Goal: Task Accomplishment & Management: Manage account settings

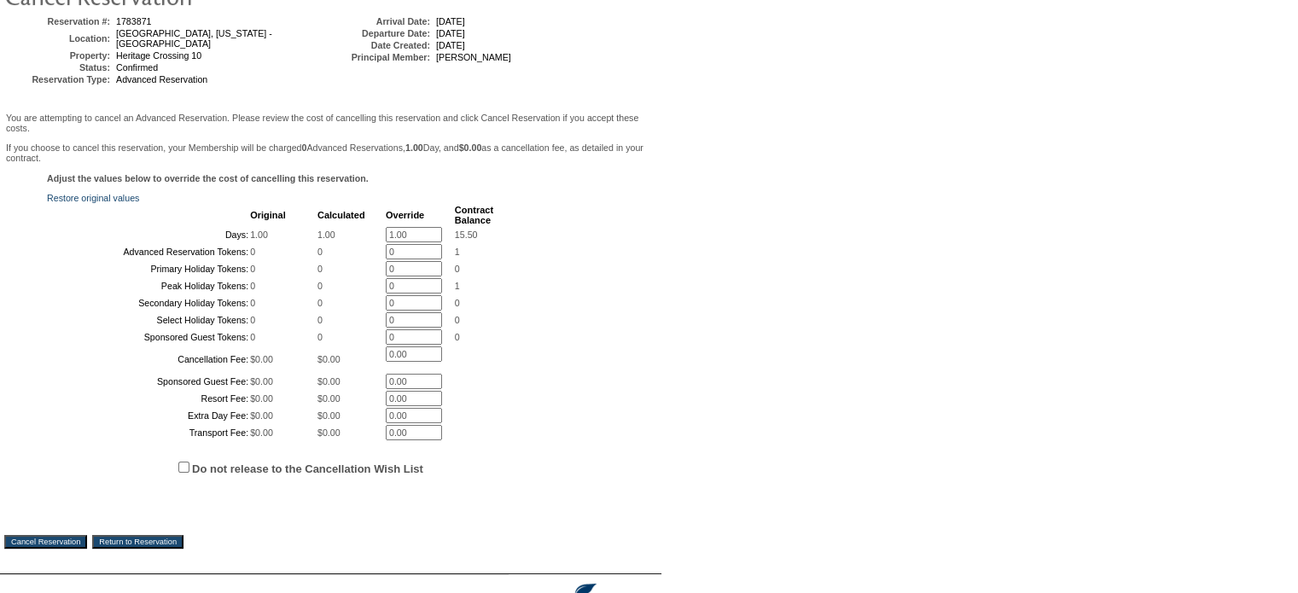
scroll to position [256, 0]
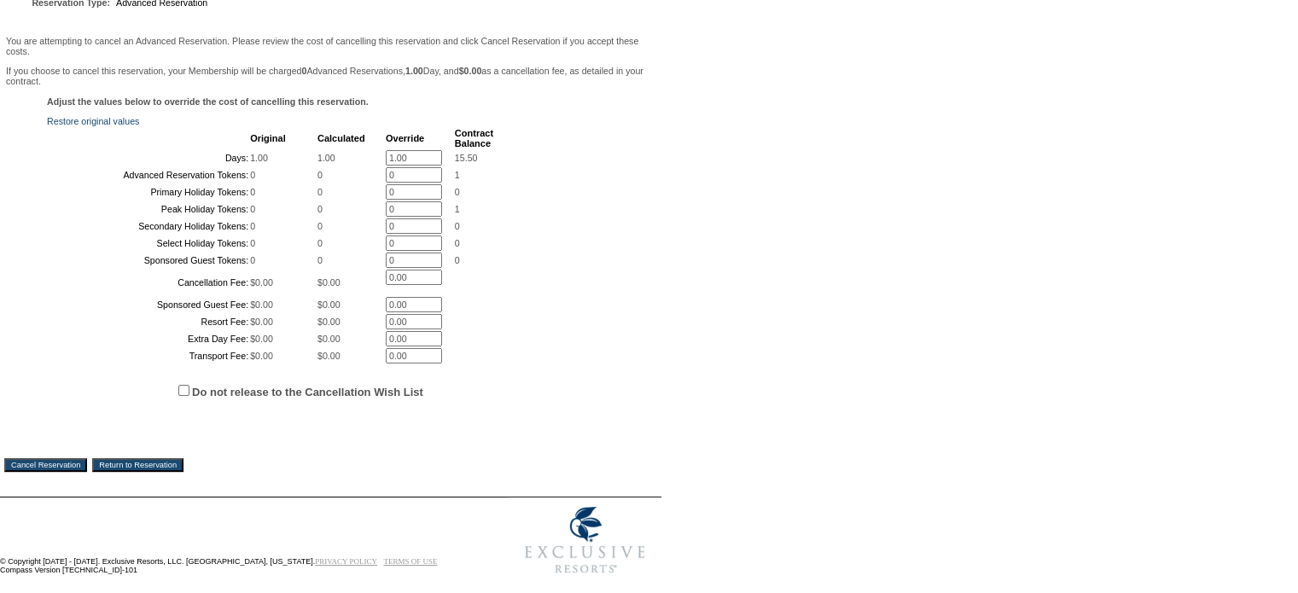
click at [44, 472] on input "Cancel Reservation" at bounding box center [45, 465] width 83 height 14
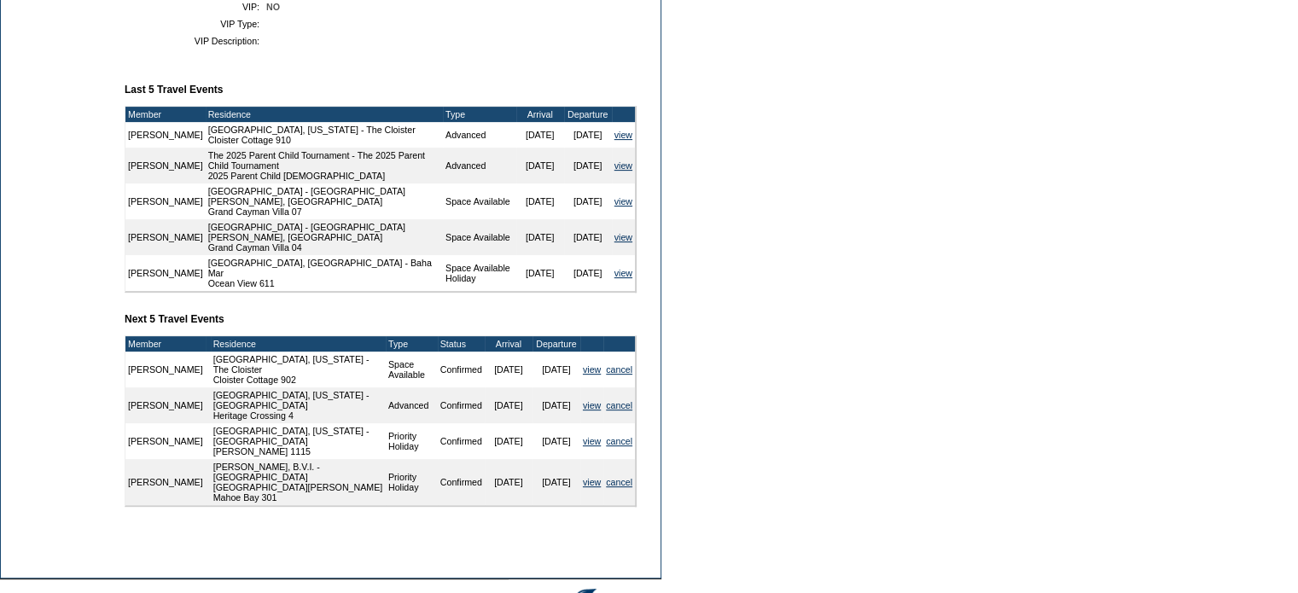
scroll to position [597, 0]
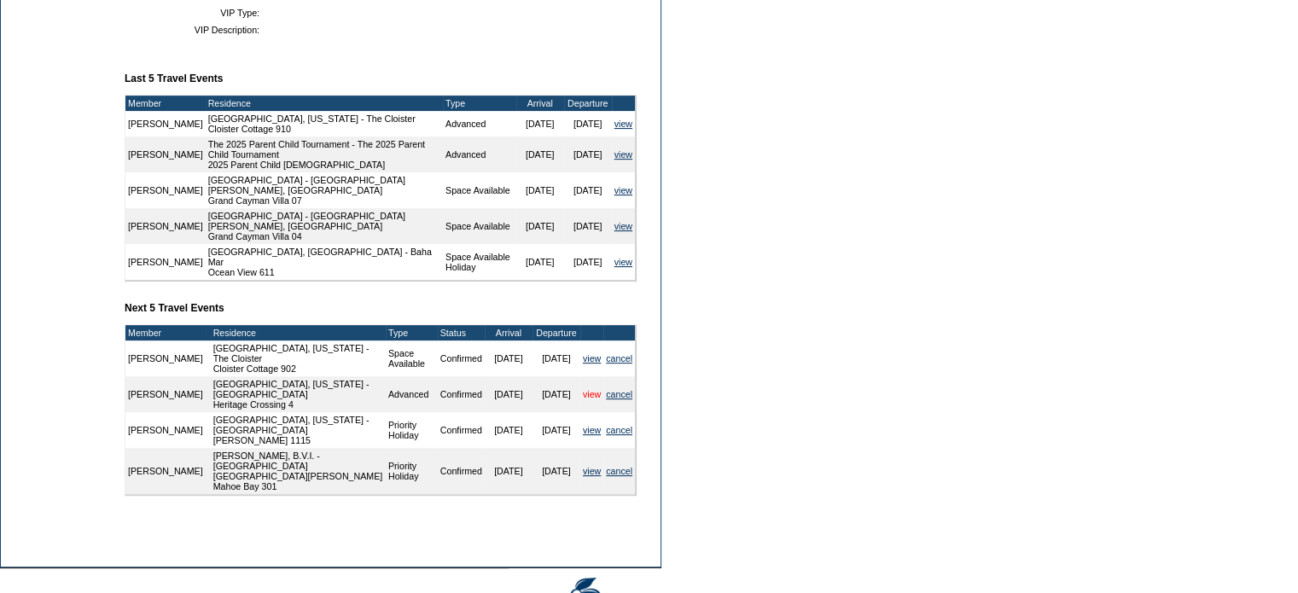
click at [584, 399] on link "view" at bounding box center [592, 394] width 18 height 10
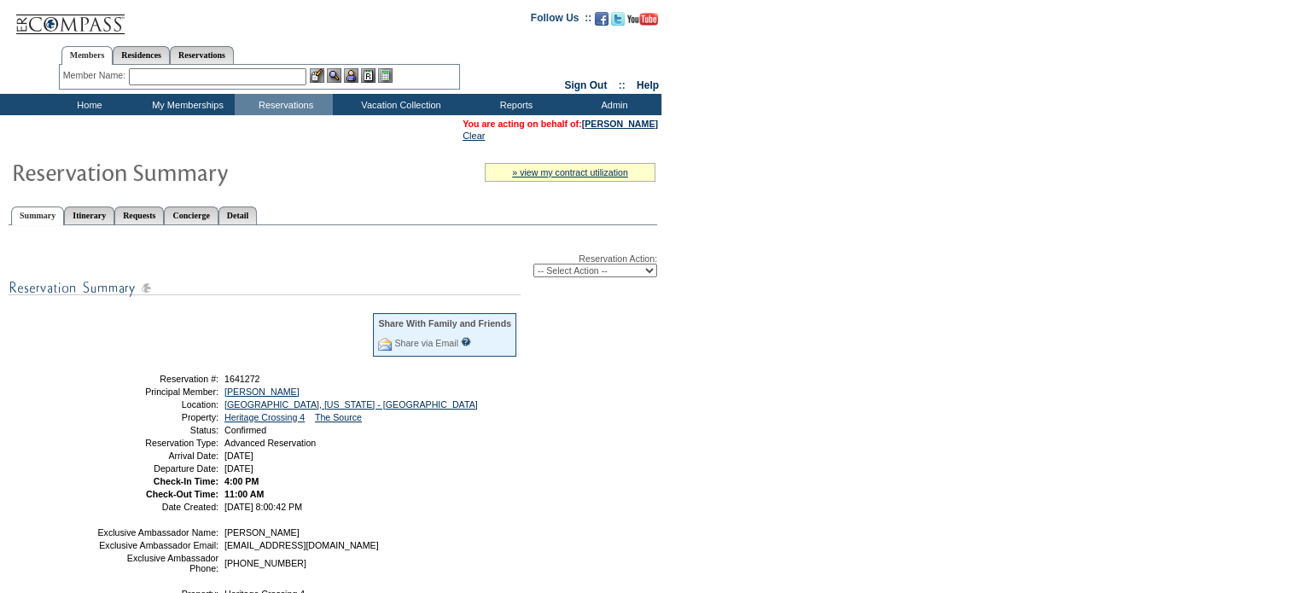
click at [650, 270] on select "-- Select Action -- Modify Reservation Dates Modify Reservation Cost Modify Occ…" at bounding box center [595, 271] width 124 height 14
select select "CancelRes"
click at [533, 264] on select "-- Select Action -- Modify Reservation Dates Modify Reservation Cost Modify Occ…" at bounding box center [595, 271] width 124 height 14
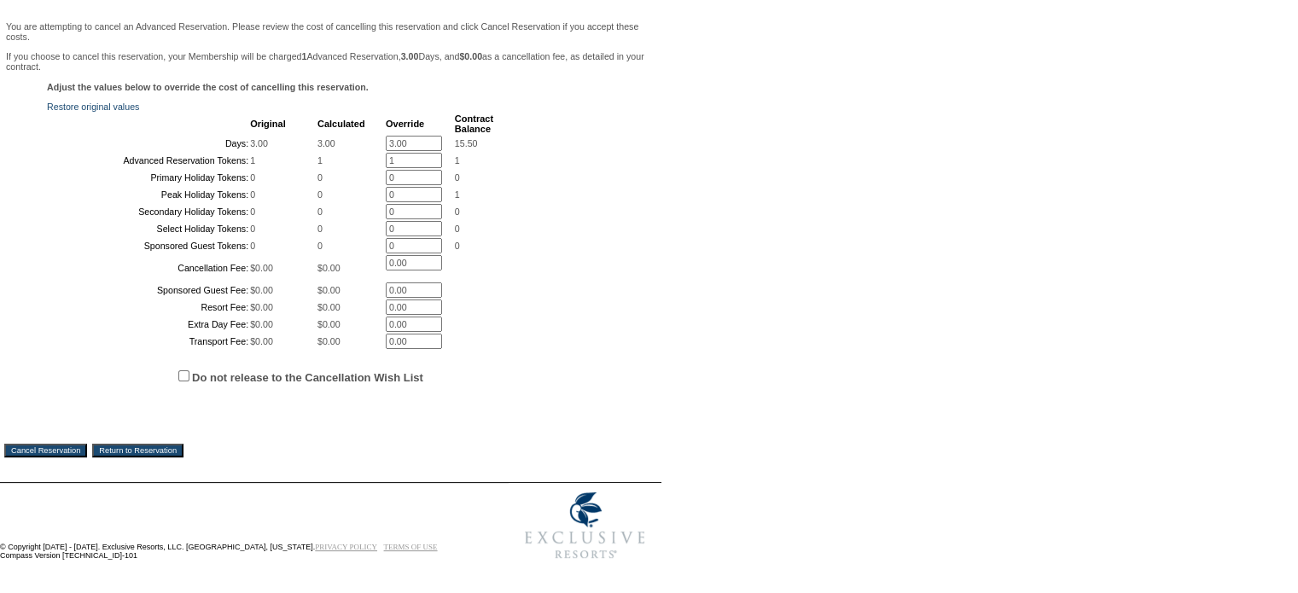
scroll to position [341, 0]
click at [58, 457] on input "Cancel Reservation" at bounding box center [45, 451] width 83 height 14
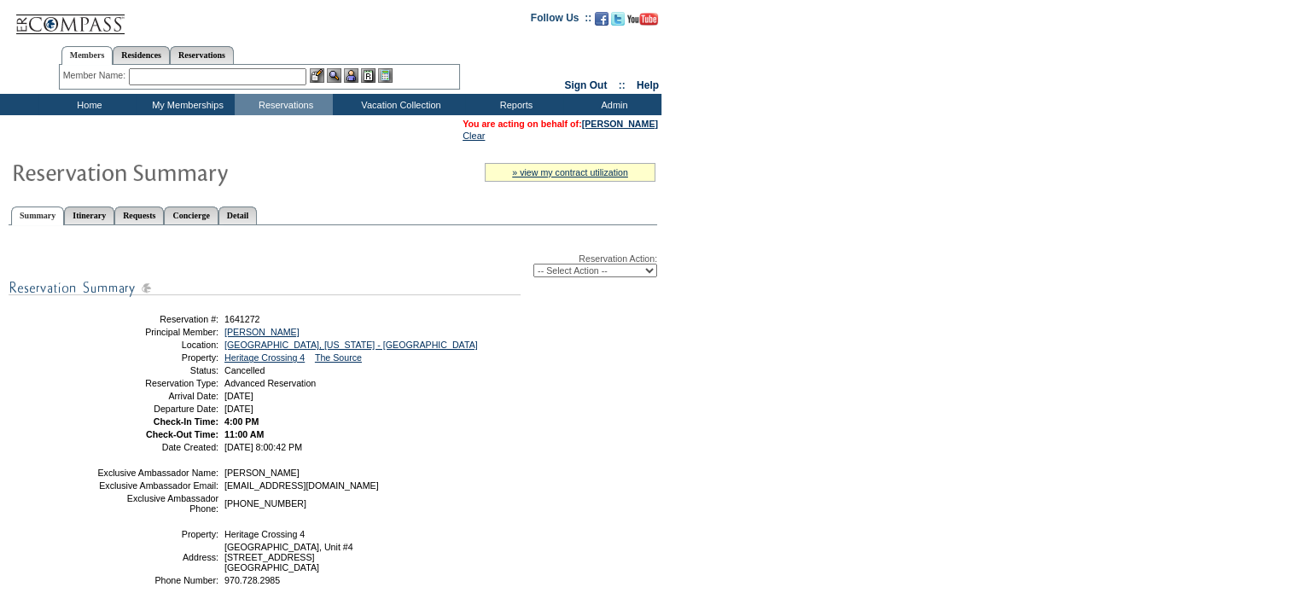
click at [594, 117] on table "You are acting on behalf of: Bruce Ferguson Clear" at bounding box center [560, 130] width 199 height 26
click at [597, 124] on link "[PERSON_NAME]" at bounding box center [620, 124] width 76 height 10
